Goal: Find specific page/section: Find specific page/section

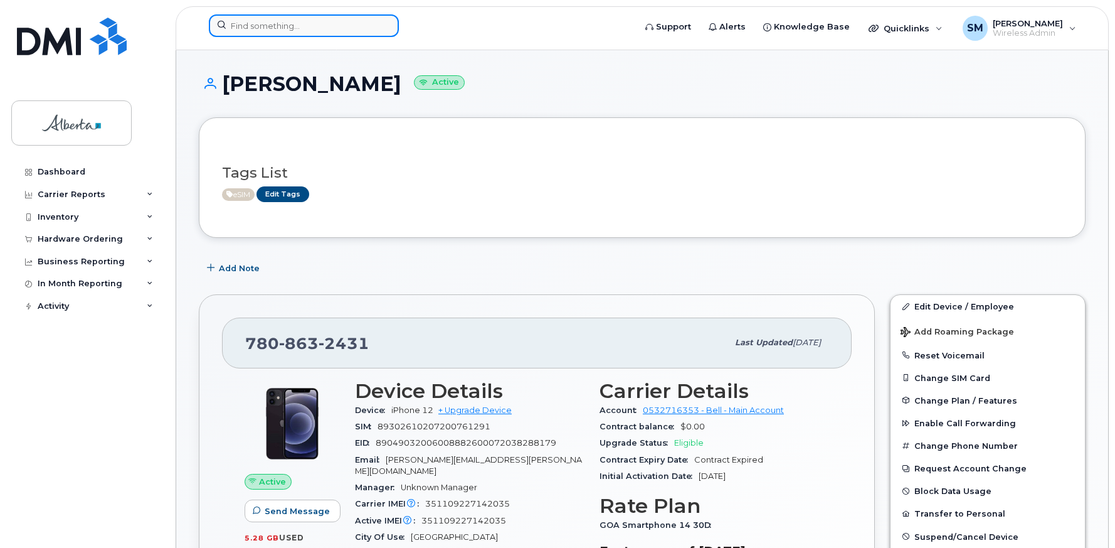
click at [235, 24] on input at bounding box center [304, 25] width 190 height 23
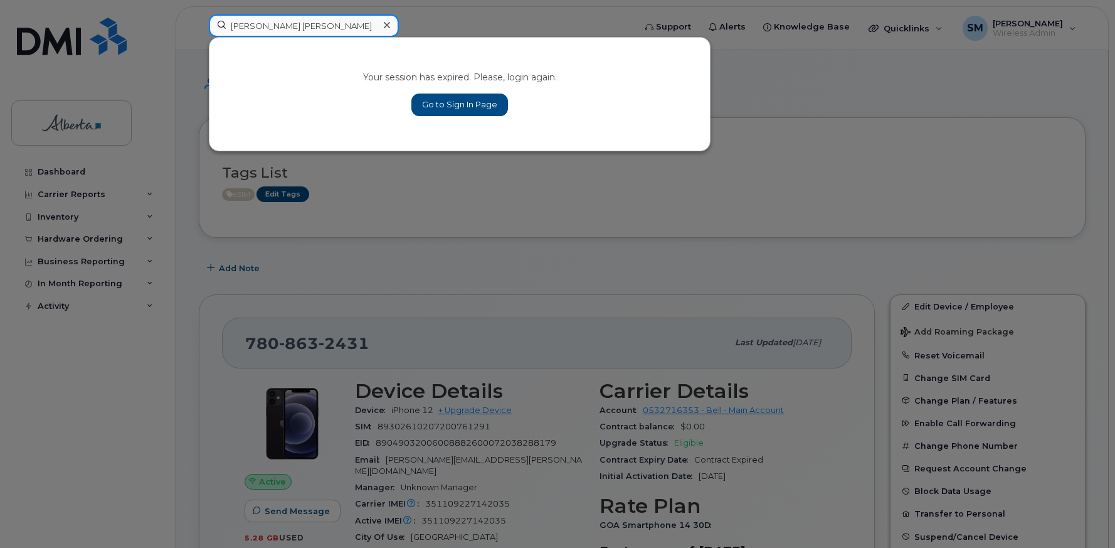
type input "[PERSON_NAME] [PERSON_NAME]"
click at [437, 102] on link "Go to Sign In Page" at bounding box center [459, 104] width 97 height 23
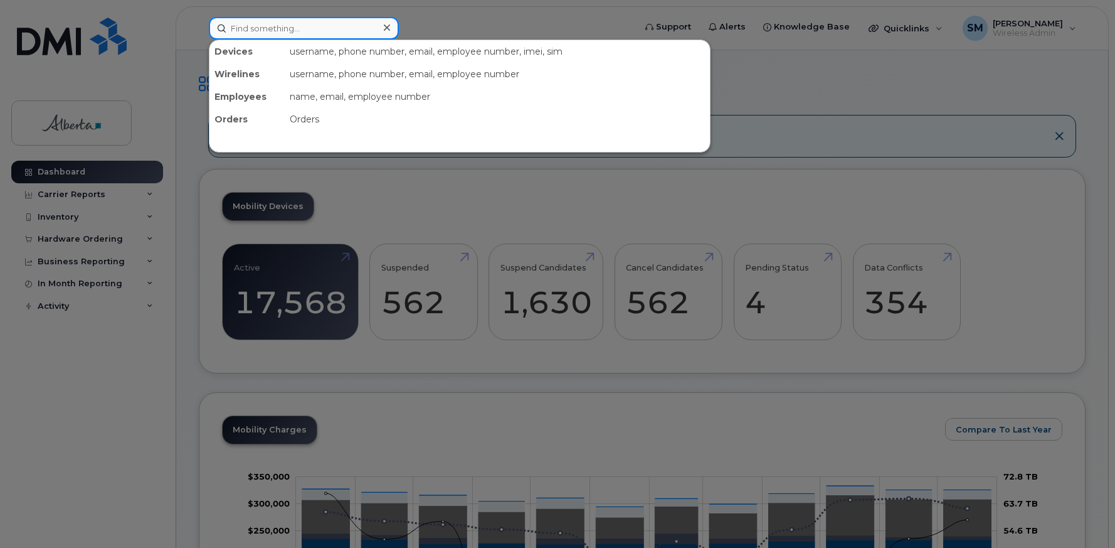
click at [238, 20] on input at bounding box center [304, 28] width 190 height 23
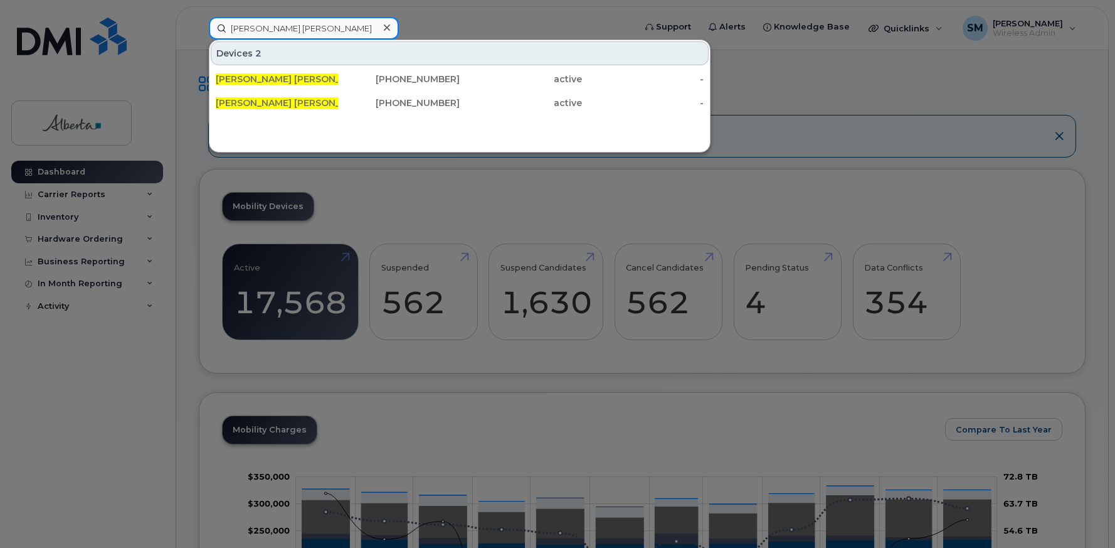
type input "[PERSON_NAME] [PERSON_NAME]"
click at [445, 18] on div at bounding box center [557, 274] width 1115 height 548
